Goal: Transaction & Acquisition: Download file/media

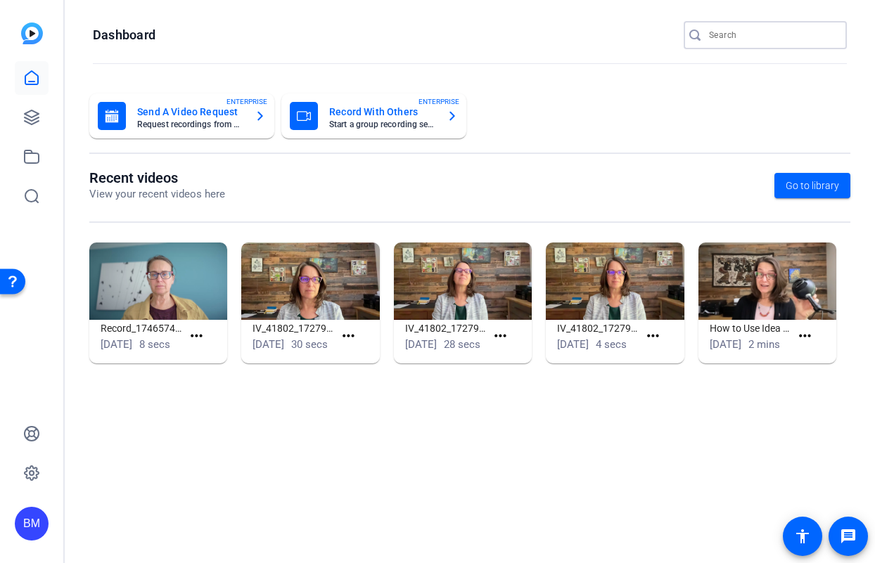
click at [760, 33] on input "Search" at bounding box center [772, 35] width 127 height 17
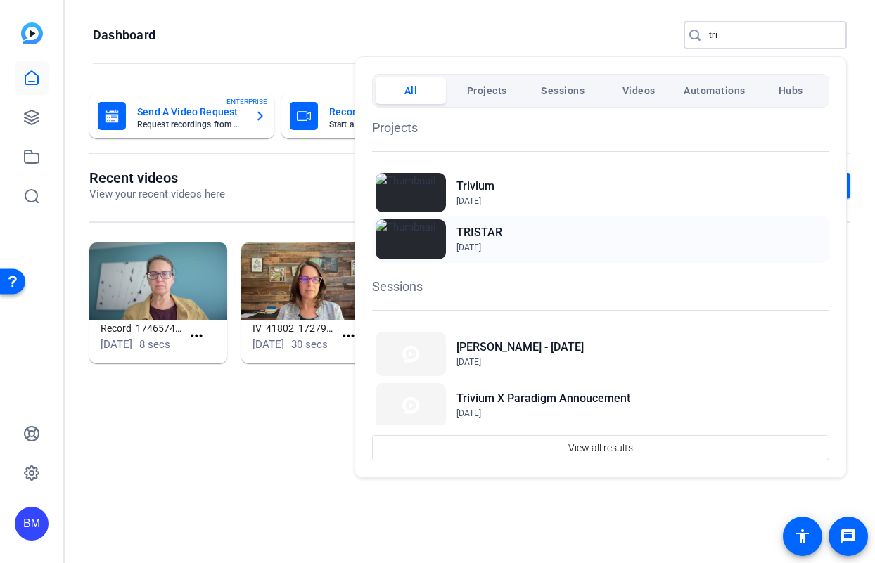
type input "tri"
click at [472, 238] on h2 "TRISTAR" at bounding box center [479, 232] width 46 height 17
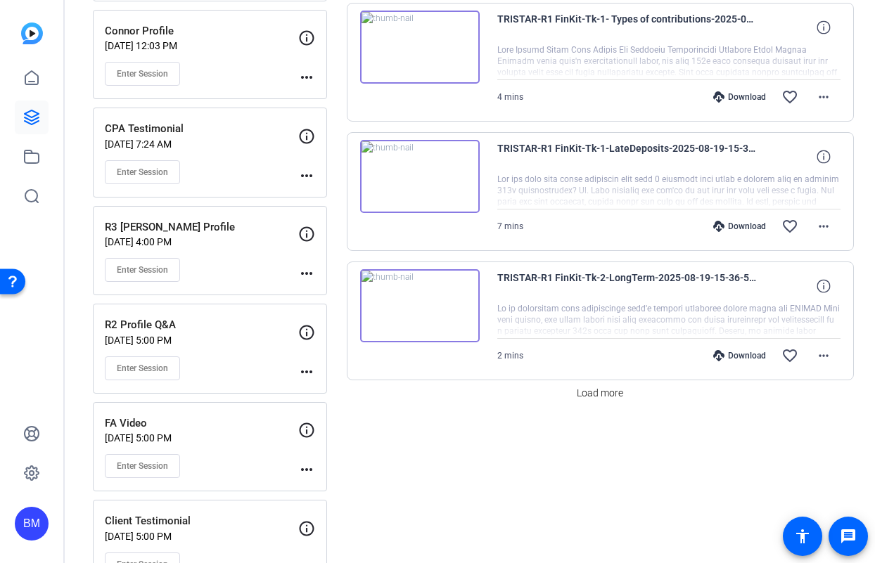
scroll to position [892, 0]
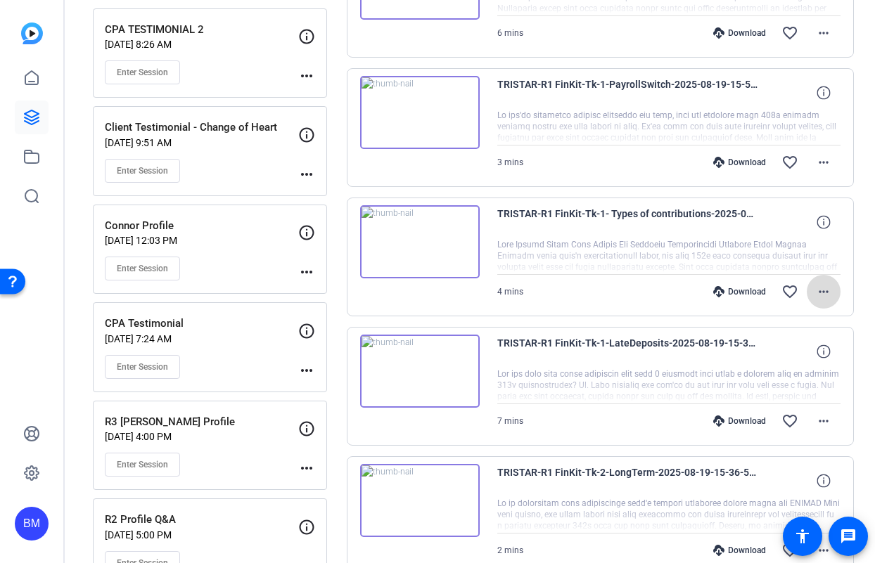
click at [818, 292] on mat-icon "more_horiz" at bounding box center [823, 291] width 17 height 17
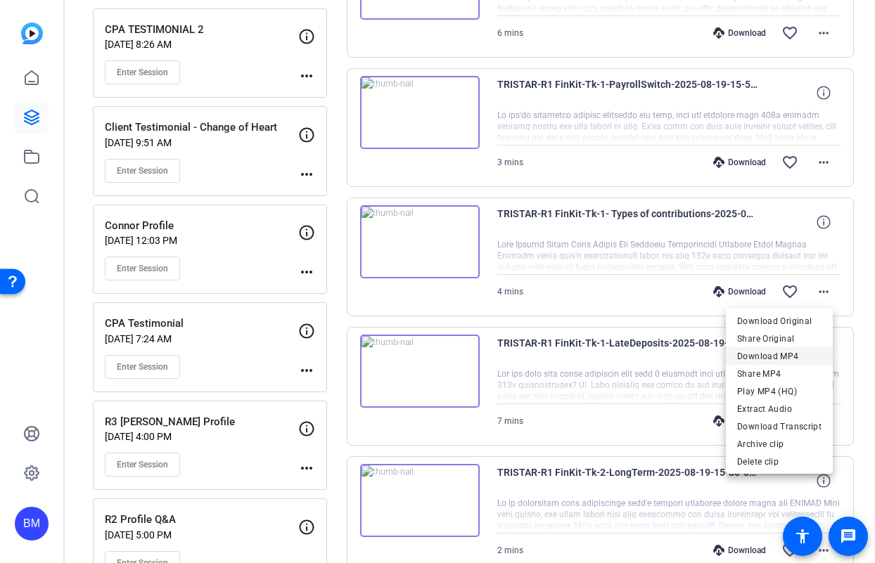
click at [766, 355] on span "Download MP4" at bounding box center [779, 356] width 84 height 17
